Goal: Task Accomplishment & Management: Manage account settings

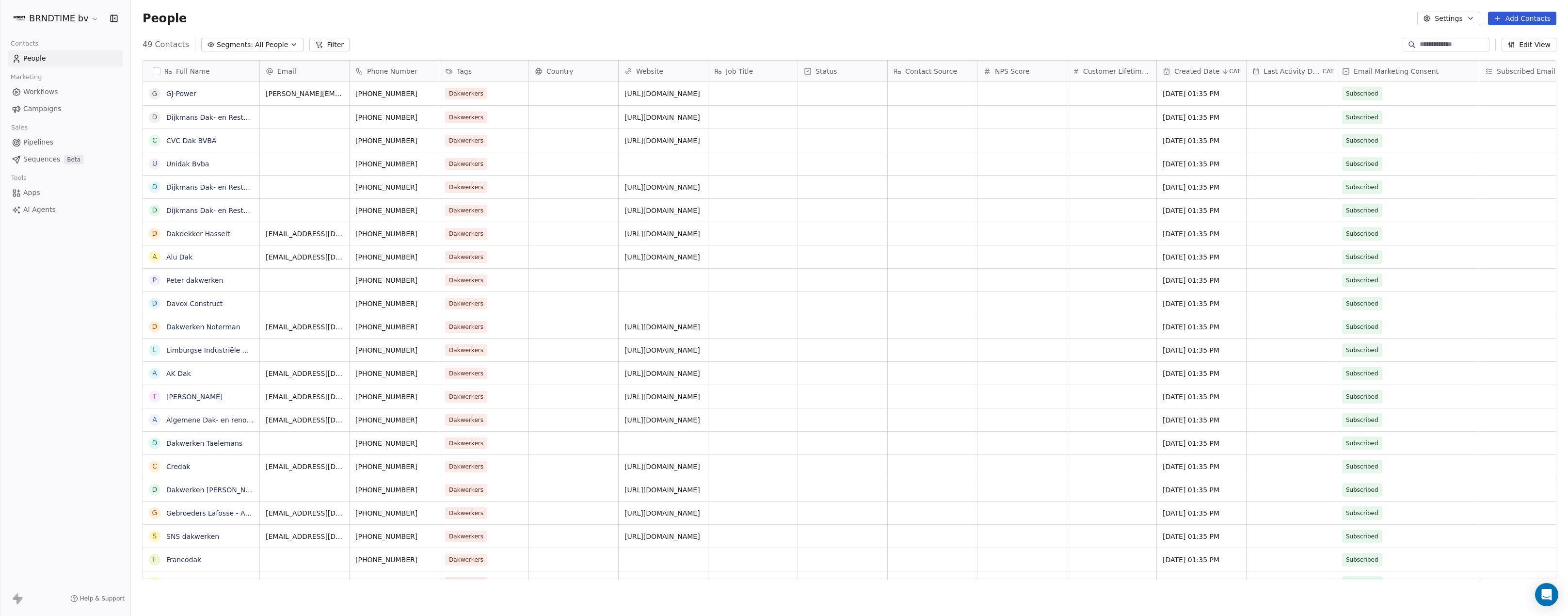
scroll to position [534, 1430]
click at [77, 24] on html "BRNDTIME bv Contacts People Marketing Workflows Campaigns Sales Pipelines Seque…" at bounding box center [784, 308] width 1568 height 616
click at [80, 84] on link "Billing & Subscription" at bounding box center [74, 86] width 118 height 15
click at [1236, 42] on div "49 Contacts Segments: All People Filter Edit View" at bounding box center [849, 44] width 1437 height 15
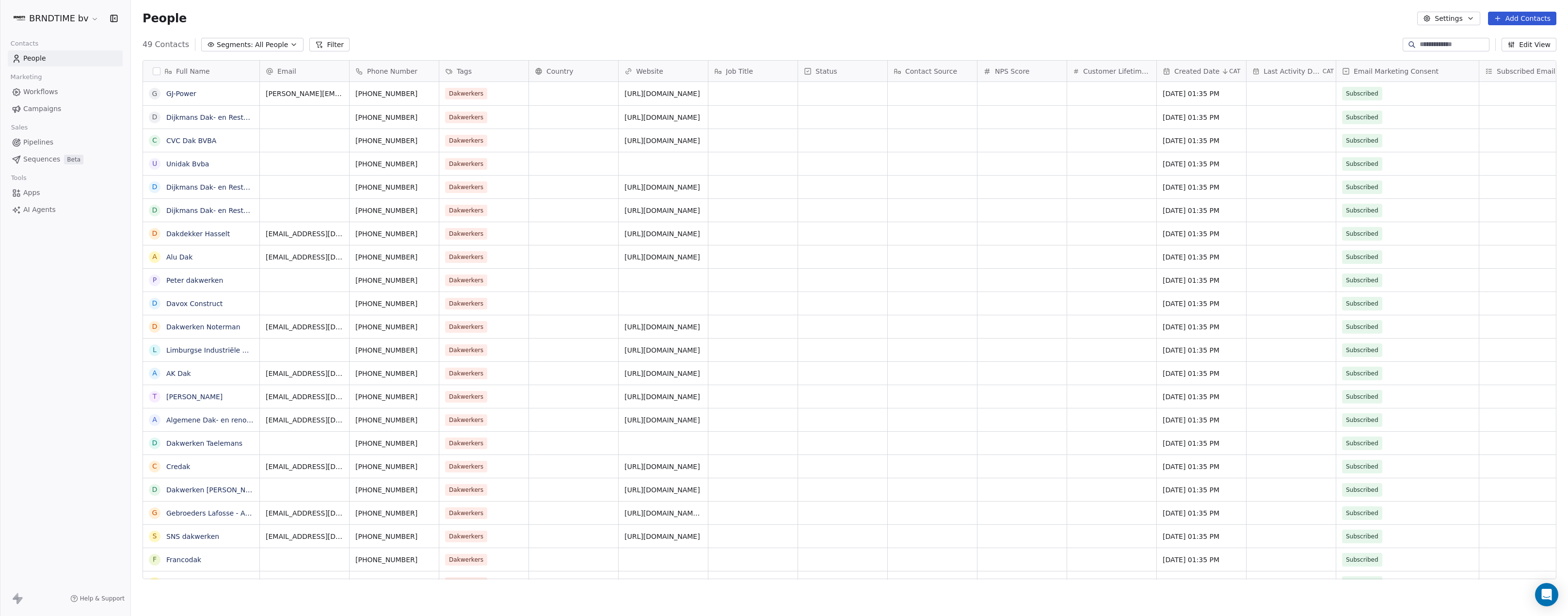
click at [68, 29] on div "BRNDTIME bv" at bounding box center [65, 18] width 130 height 37
click at [74, 19] on html "BRNDTIME bv Contacts People Marketing Workflows Campaigns Sales Pipelines Seque…" at bounding box center [784, 308] width 1568 height 616
click at [83, 91] on link "Billing & Subscription" at bounding box center [74, 86] width 118 height 15
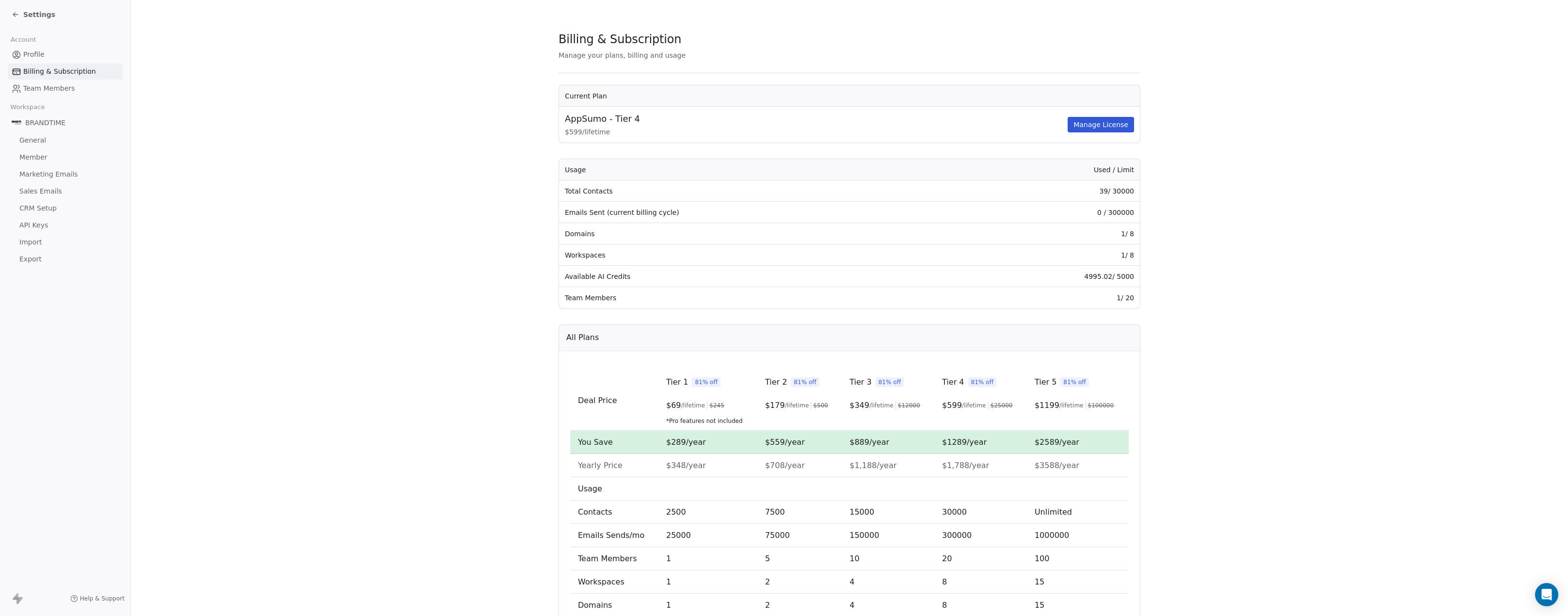
click at [1102, 128] on button "Manage License" at bounding box center [1101, 124] width 66 height 15
